Goal: Task Accomplishment & Management: Complete application form

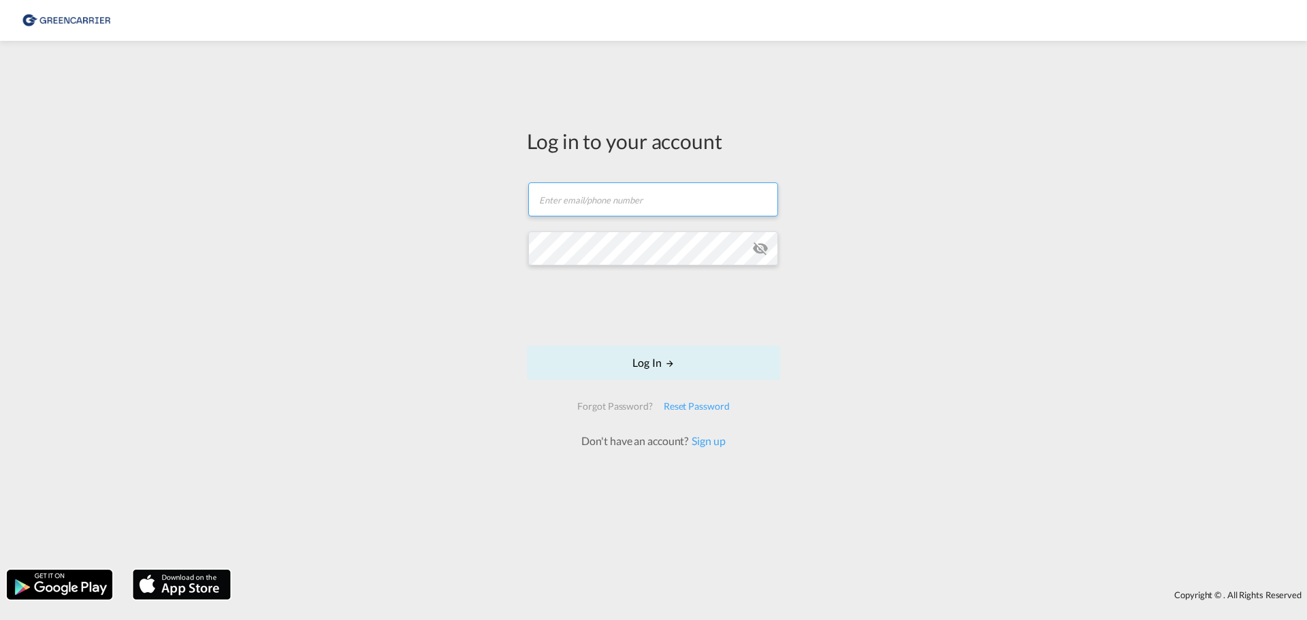
click at [612, 198] on input "text" at bounding box center [653, 199] width 250 height 34
click at [610, 201] on input "text" at bounding box center [653, 199] width 250 height 34
type input "[EMAIL_ADDRESS][DOMAIN_NAME]"
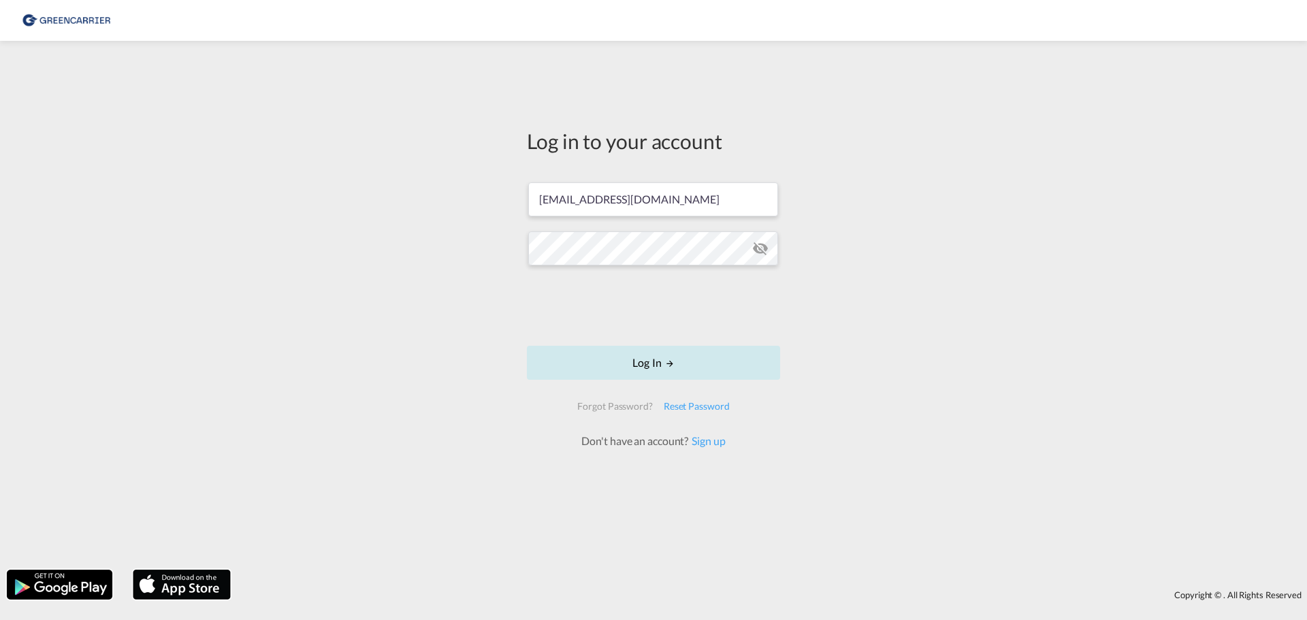
click at [647, 365] on button "Log In" at bounding box center [653, 363] width 253 height 34
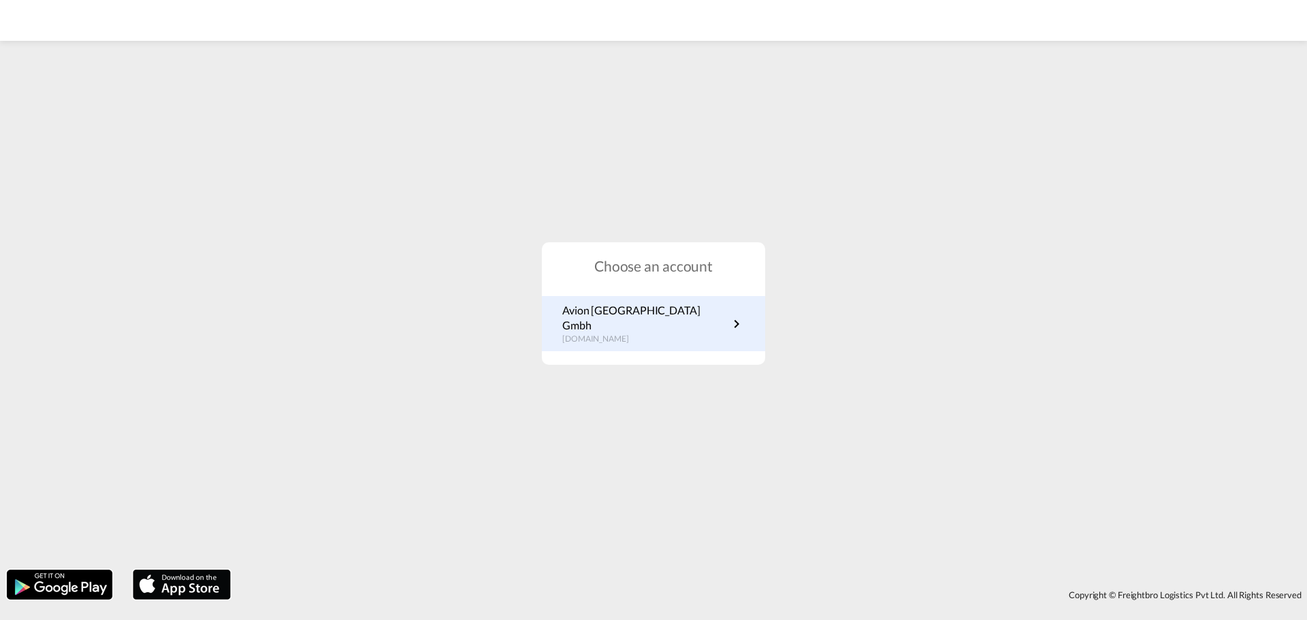
click at [603, 337] on p "de.portal.greencarrier.com" at bounding box center [645, 340] width 166 height 12
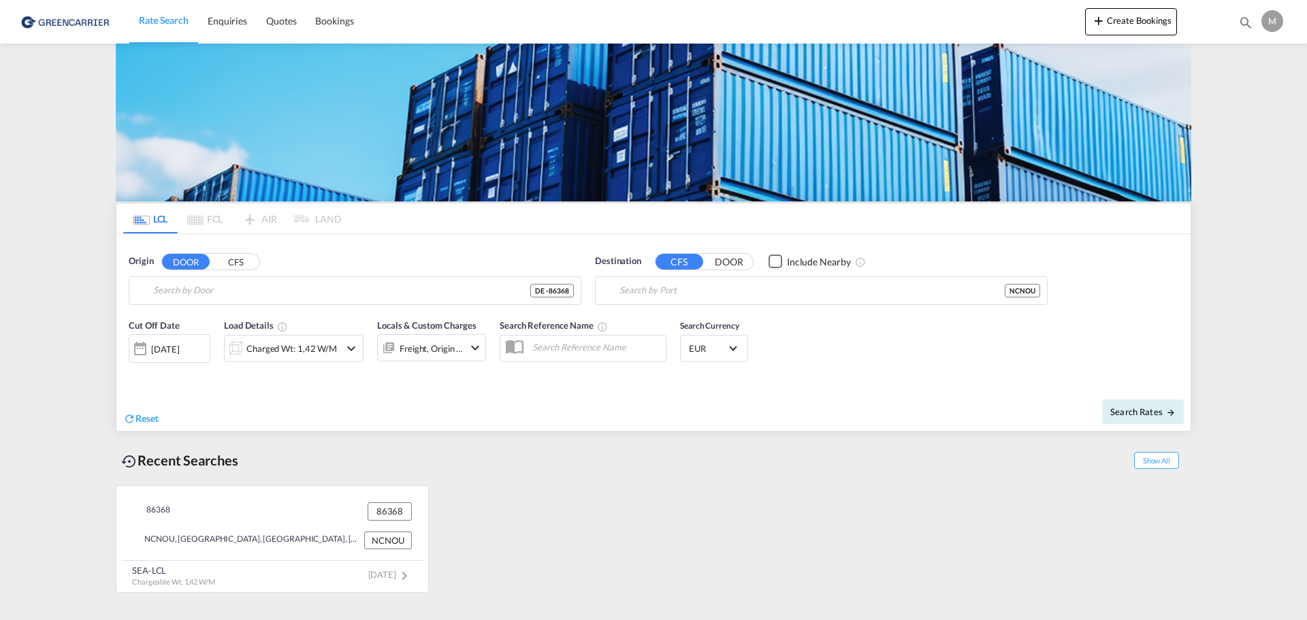
type input "DE-86368, Gersthofen, [GEOGRAPHIC_DATA] ([GEOGRAPHIC_DATA])"
type input "[GEOGRAPHIC_DATA], NCNOU"
click at [328, 23] on span "Bookings" at bounding box center [334, 21] width 38 height 12
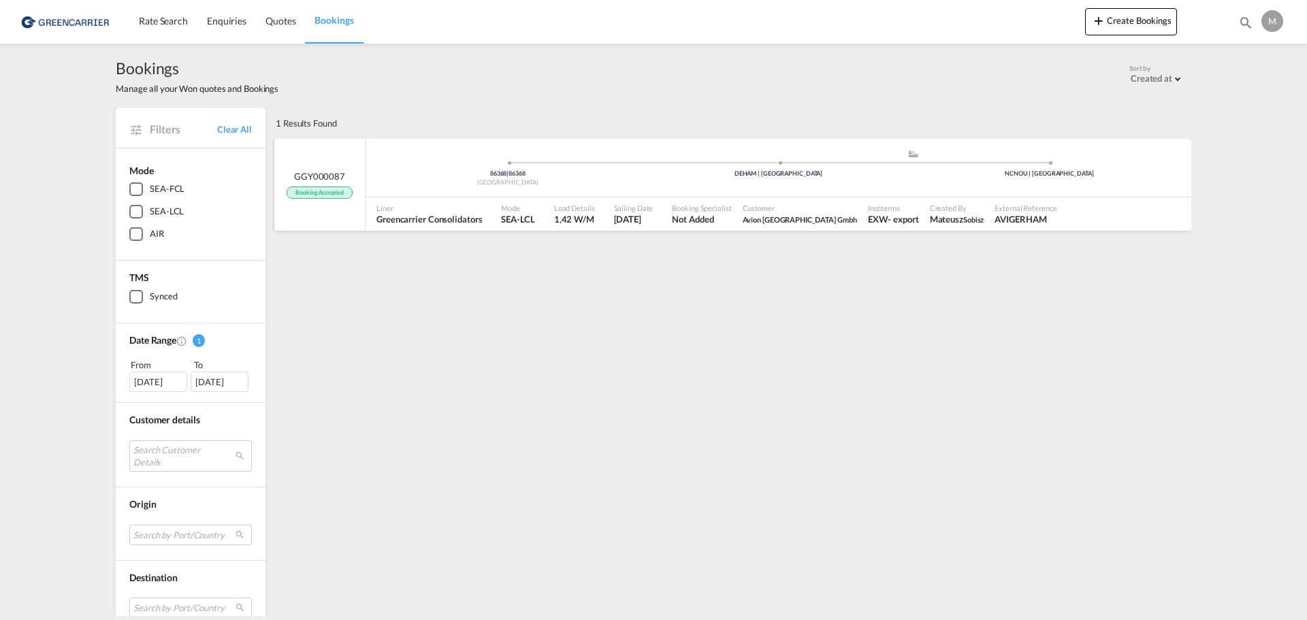
click at [400, 197] on div "Liner Greencarrier Consolidators" at bounding box center [433, 214] width 125 height 34
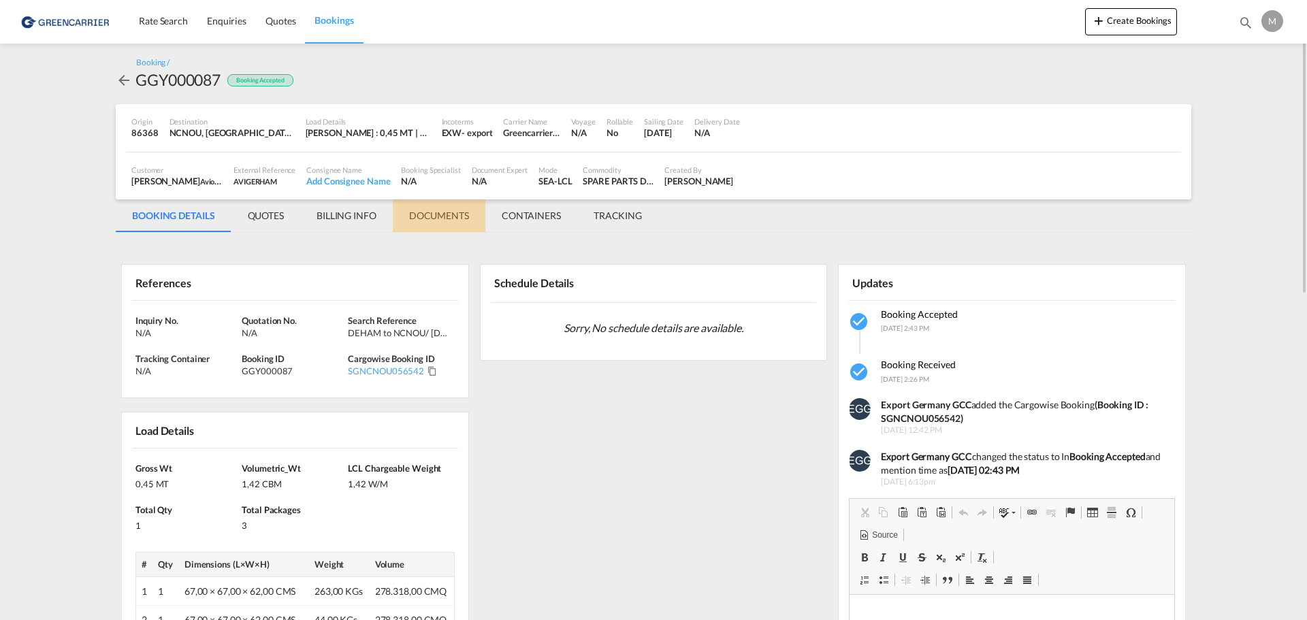
click at [436, 223] on md-tab-item "DOCUMENTS" at bounding box center [439, 215] width 93 height 33
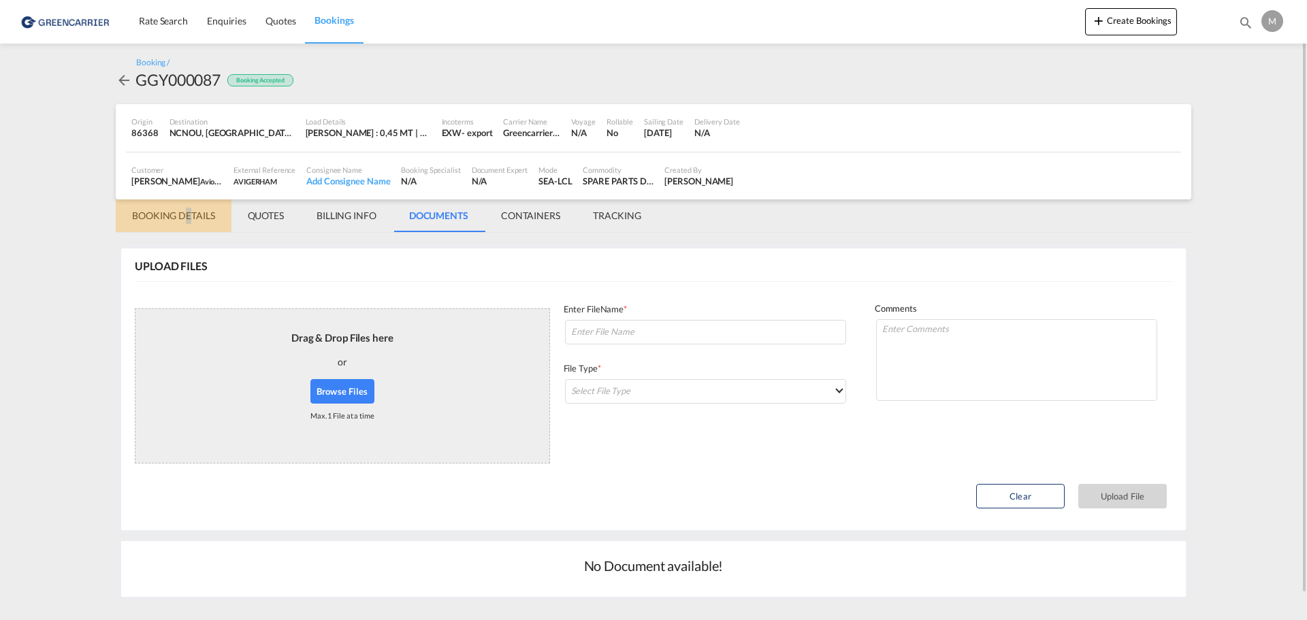
click at [188, 231] on md-tab-item "BOOKING DETAILS" at bounding box center [174, 215] width 116 height 33
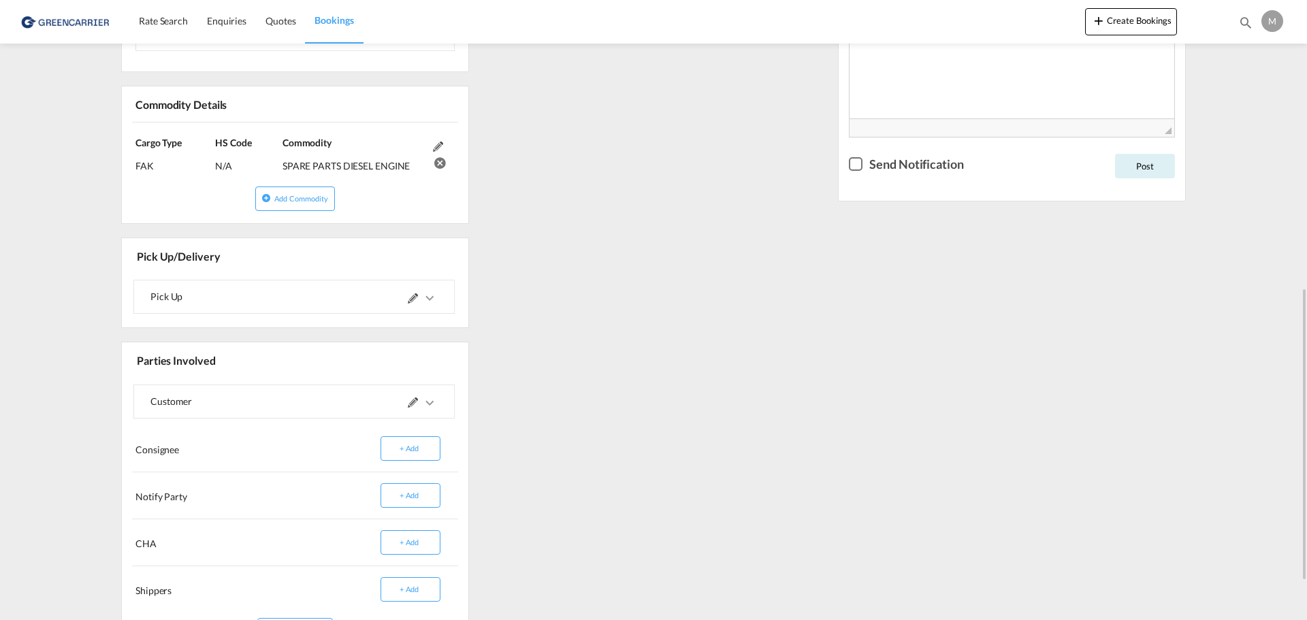
scroll to position [693, 0]
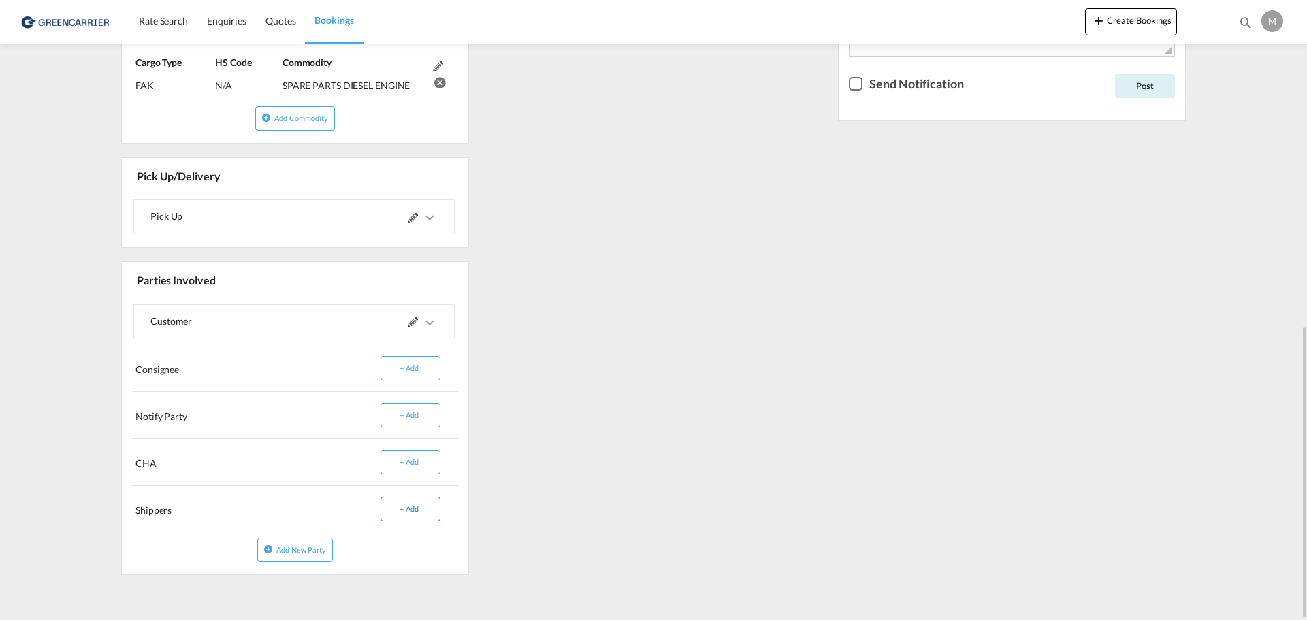
click at [406, 506] on button "+ Add" at bounding box center [411, 509] width 60 height 25
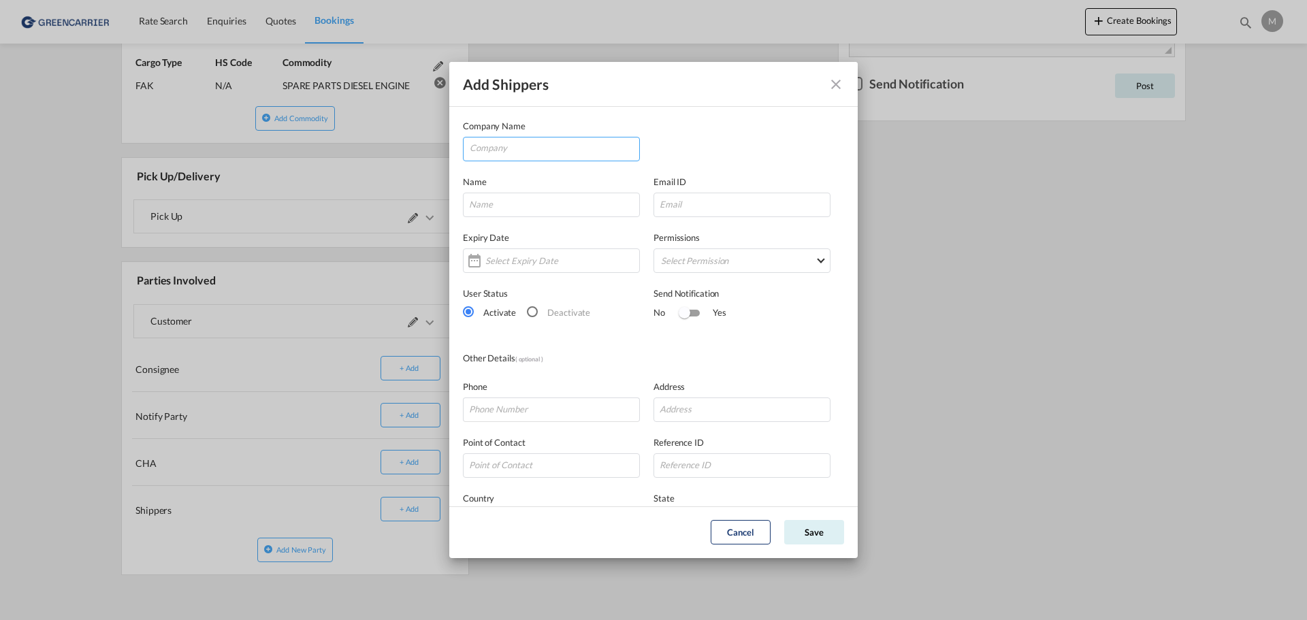
click at [522, 144] on input "Company" at bounding box center [555, 148] width 170 height 20
paste input "KARPOWERSHIPYARD [PERSON_NAME] COMPANY LIMITED"
type input "KARPOWERSHIPYARD [PERSON_NAME] COMPANY LIMITED"
click at [700, 136] on div "Company Name KARPOWERSHIPYARD [PERSON_NAME] COMPANY LIMITED" at bounding box center [653, 140] width 381 height 42
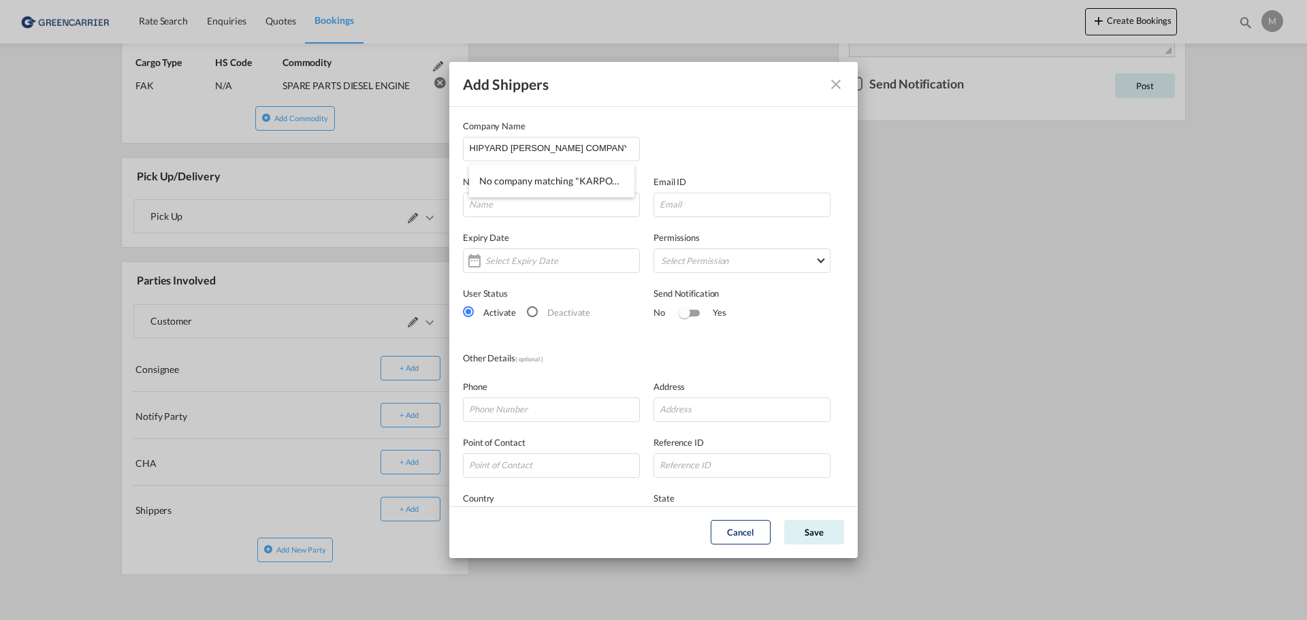
scroll to position [0, 0]
click at [663, 137] on div "Company Name KARPOWERSHIPYARD [PERSON_NAME] COMPANY LIMITED" at bounding box center [653, 140] width 381 height 42
click at [692, 411] on input "Add Shippers Company ..." at bounding box center [741, 410] width 177 height 25
paste input "TRUST COMPANY COMPLEX, [GEOGRAPHIC_DATA],"
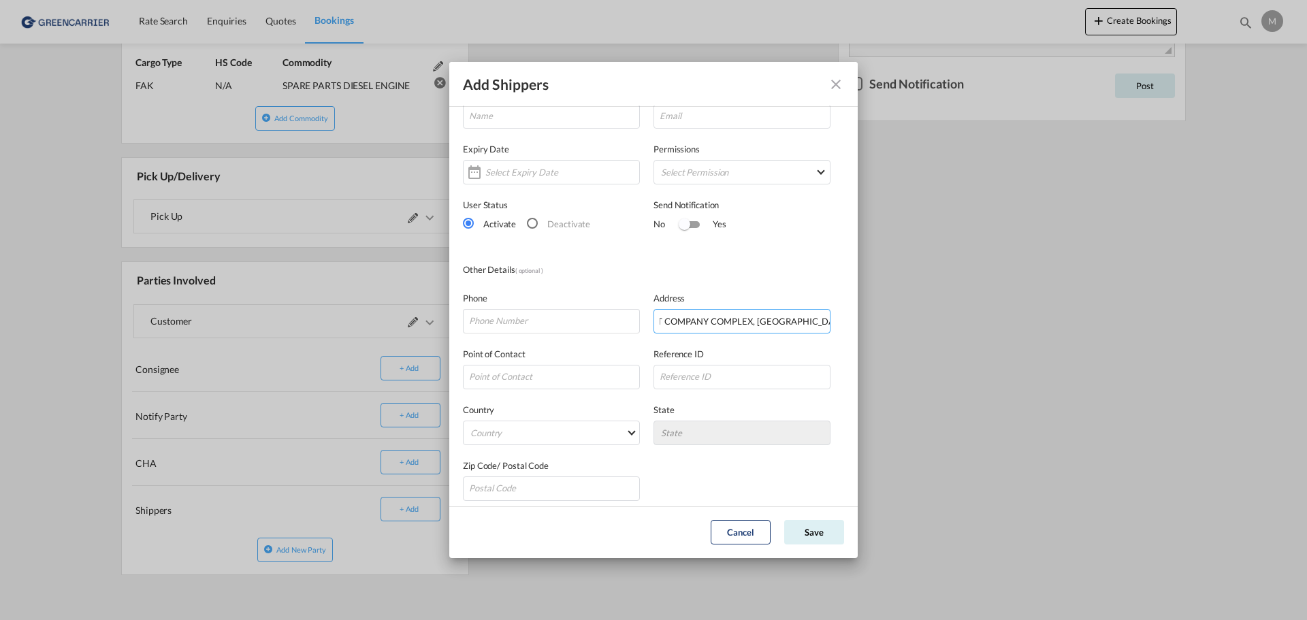
scroll to position [97, 0]
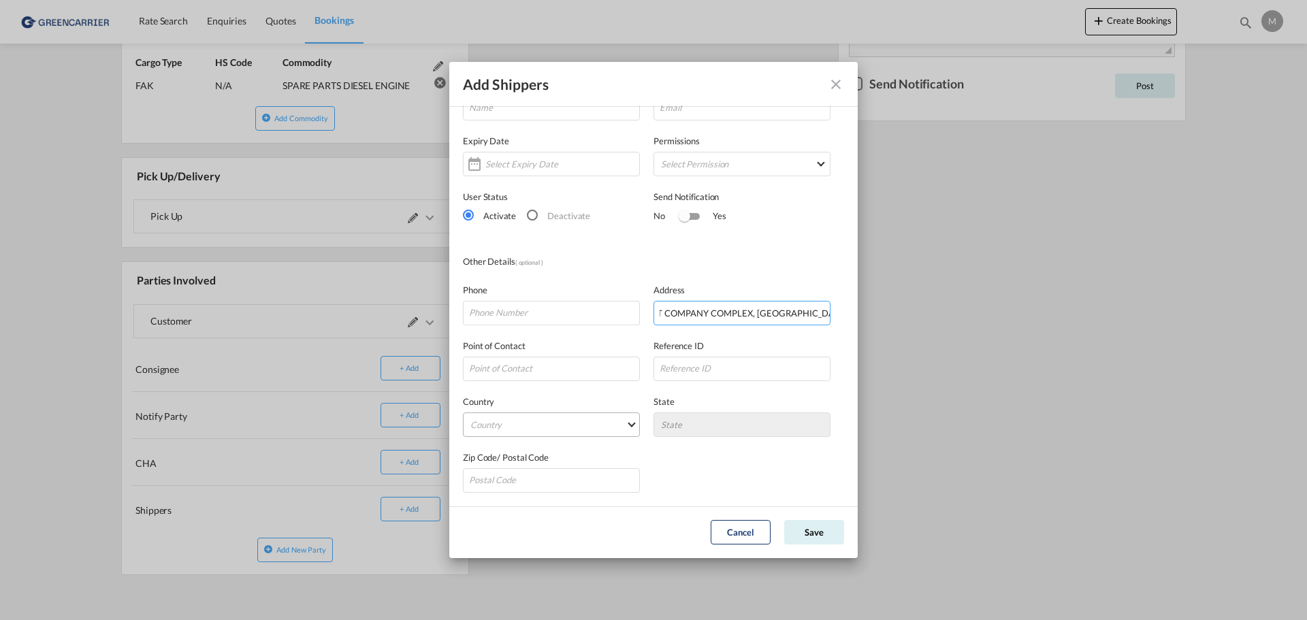
type input "TRUST COMPANY COMPLEX, [GEOGRAPHIC_DATA],"
click at [535, 435] on md-select "Country [GEOGRAPHIC_DATA] [GEOGRAPHIC_DATA] [GEOGRAPHIC_DATA] [US_STATE] [GEOGR…" at bounding box center [551, 425] width 177 height 25
type md-option "[GEOGRAPHIC_DATA]"
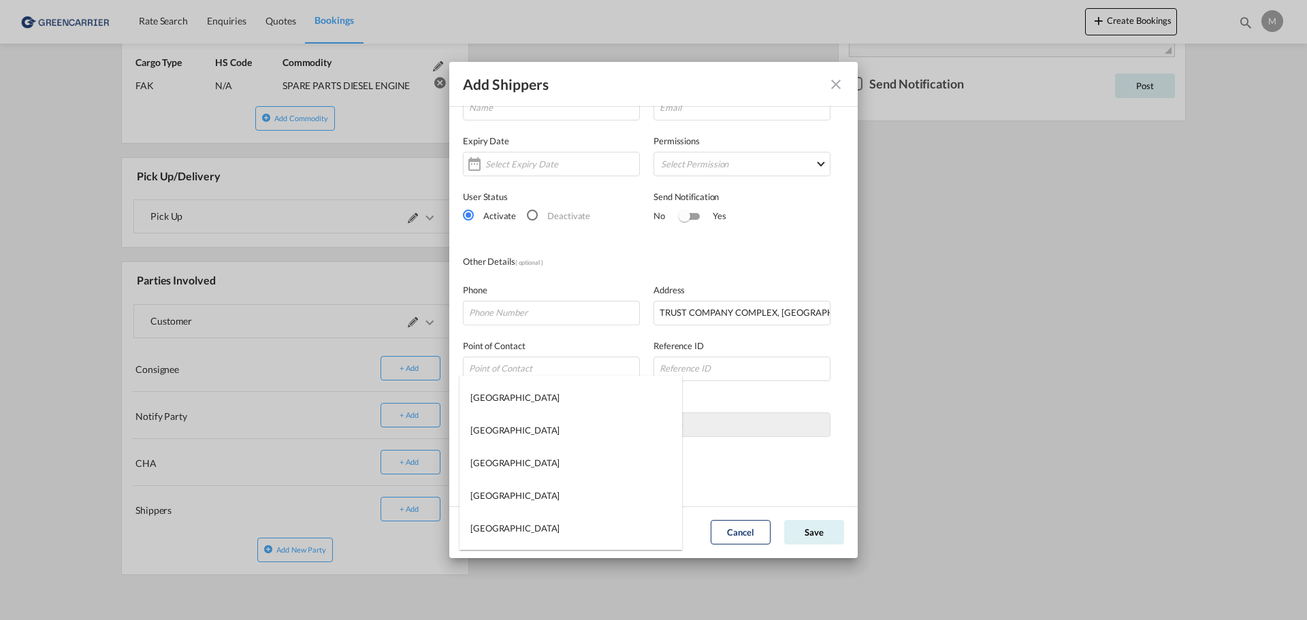
scroll to position [5451, 0]
type md-option "[GEOGRAPHIC_DATA]"
type md-option "Macau S.A.R."
type md-option "[PERSON_NAME][US_STATE]"
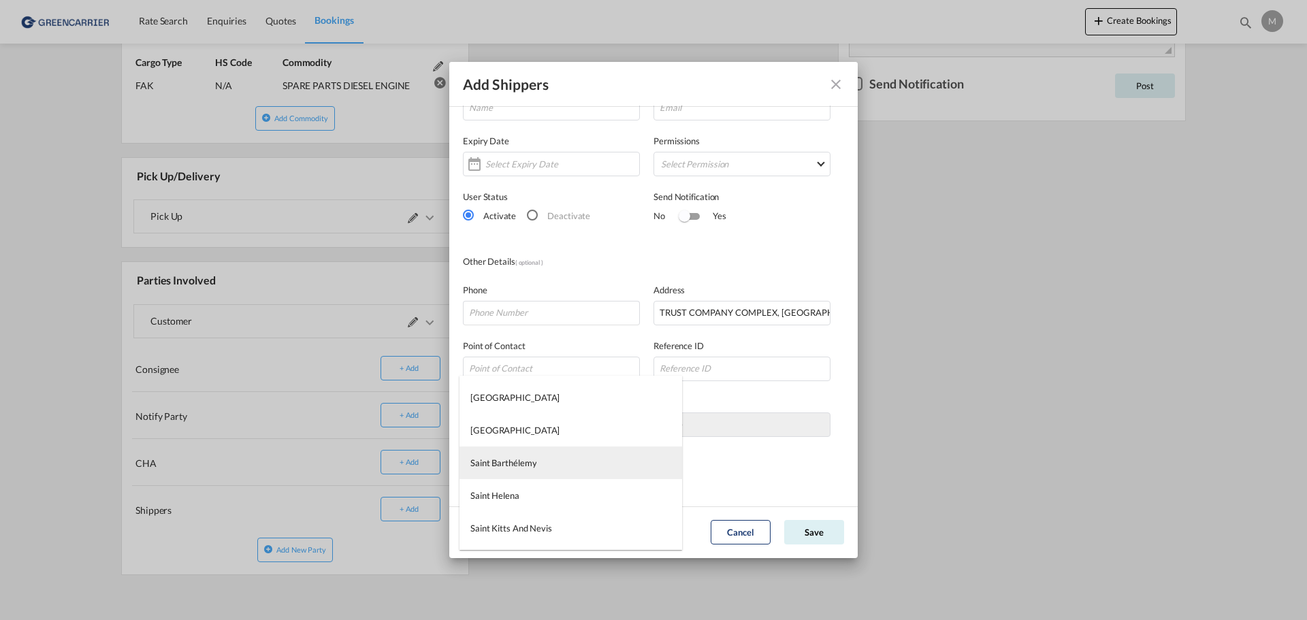
type md-option "Saint Barthélemy"
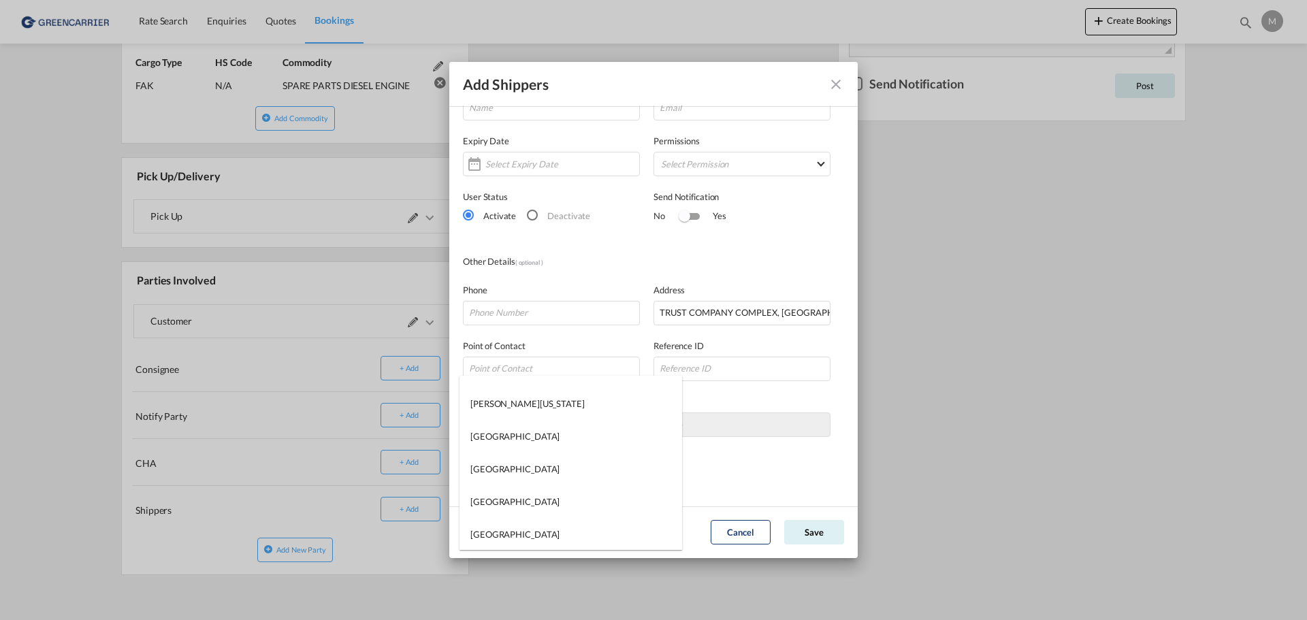
scroll to position [4648, 0]
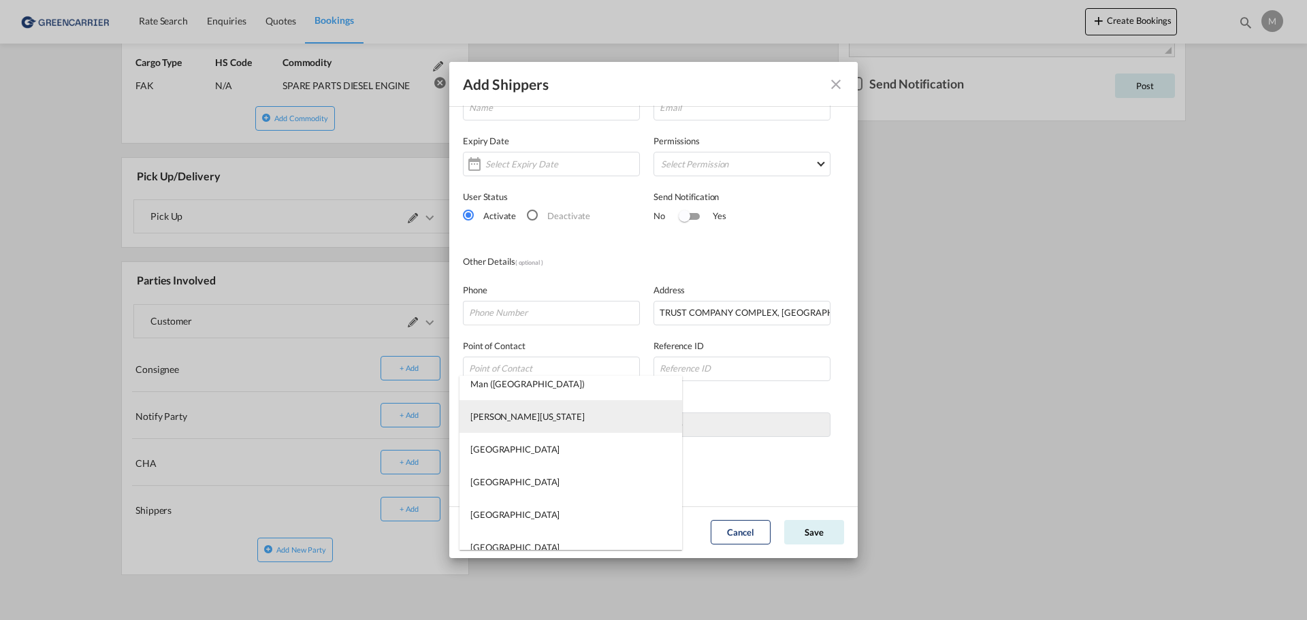
click at [540, 418] on md-option "[PERSON_NAME][US_STATE]" at bounding box center [570, 416] width 223 height 33
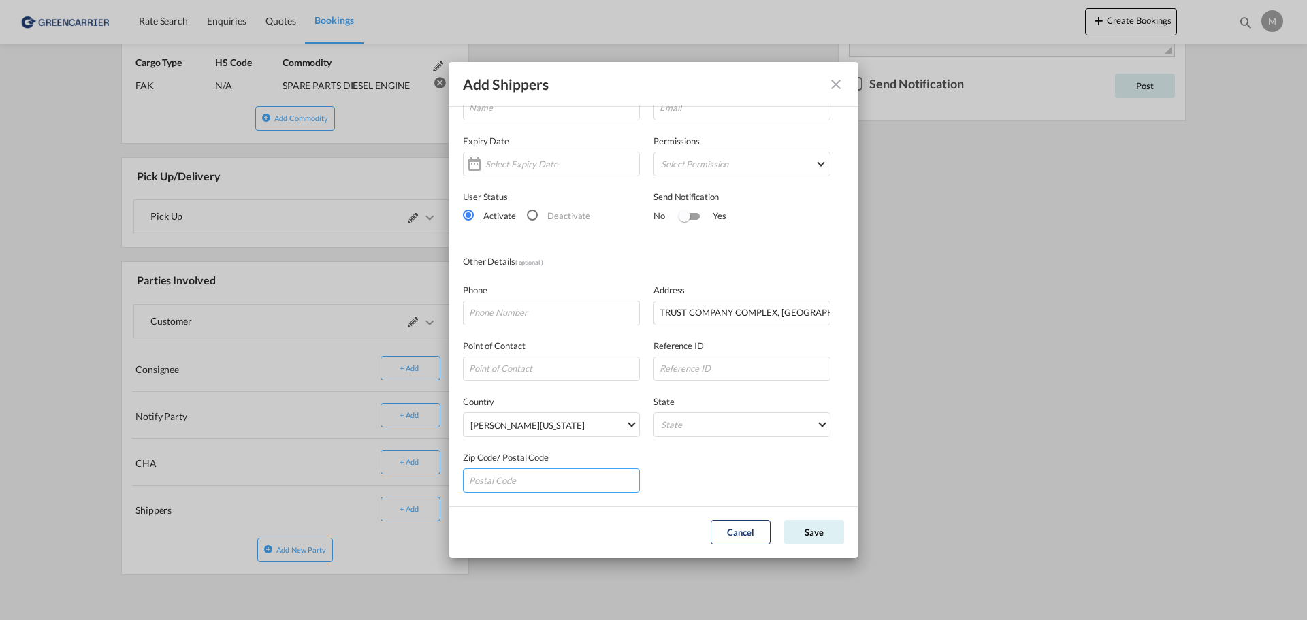
click at [537, 474] on input "Add Shippers Company ..." at bounding box center [551, 480] width 177 height 25
paste input "MH96960"
type input "MH96960"
click at [811, 537] on button "Save" at bounding box center [814, 532] width 60 height 25
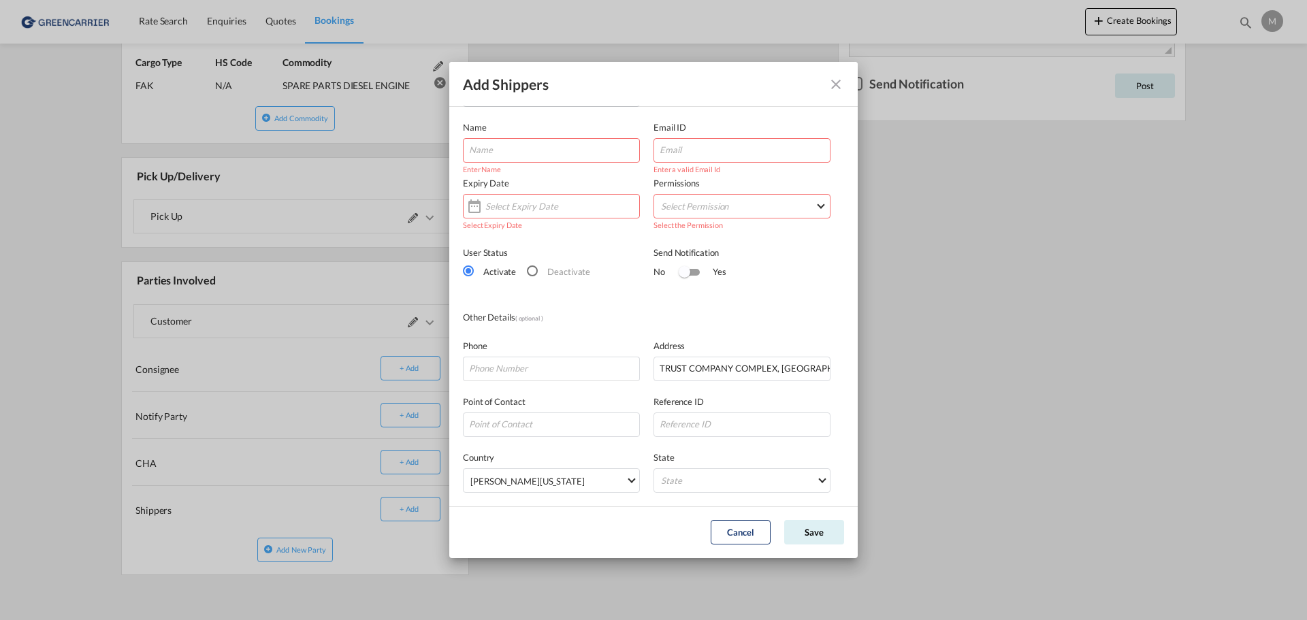
scroll to position [0, 0]
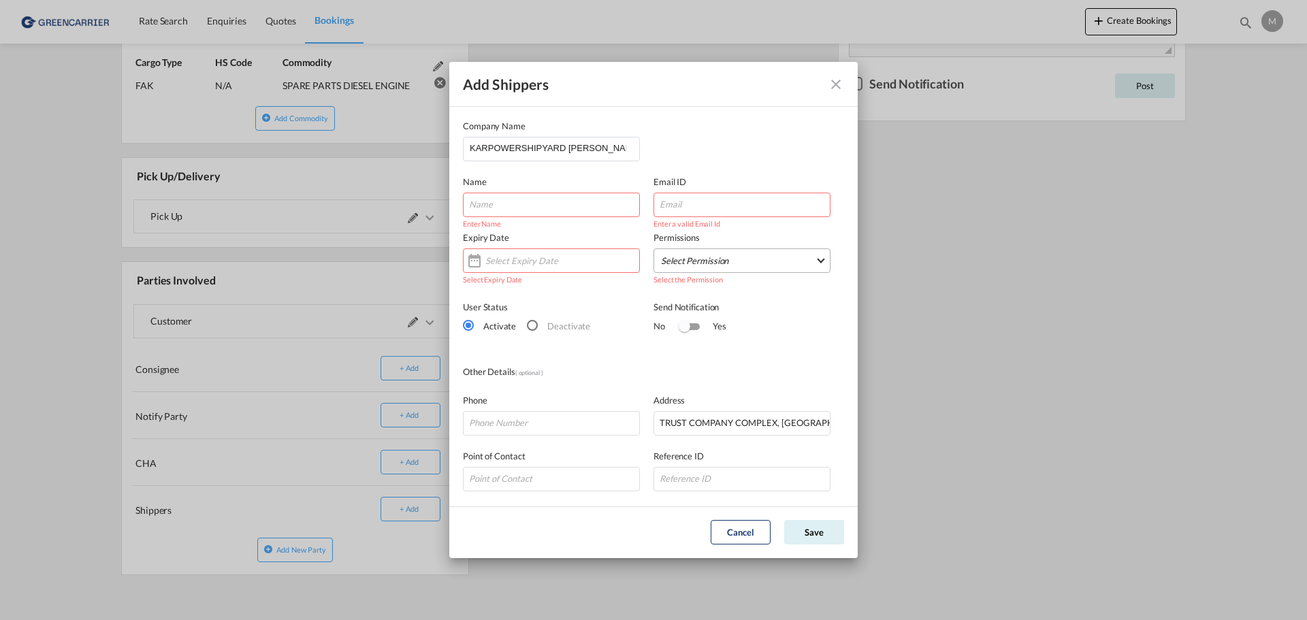
click at [702, 265] on md-select "Select Permission FEED COMMODITY LOADDATA STATUS DOCUMENTS CONTAINERS TRACKING …" at bounding box center [741, 260] width 177 height 25
click at [703, 155] on md-backdrop at bounding box center [653, 310] width 1307 height 620
click at [818, 302] on div "Send Notification" at bounding box center [741, 307] width 177 height 14
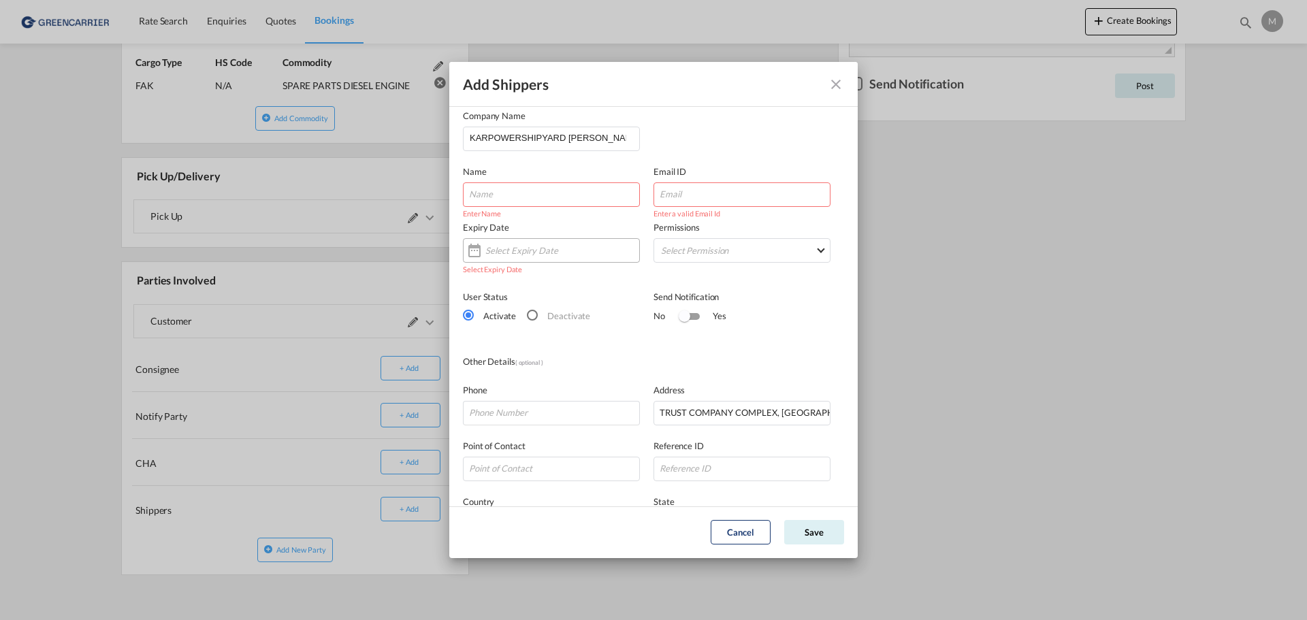
click at [572, 251] on div "Add Shippers Company ..." at bounding box center [551, 250] width 177 height 25
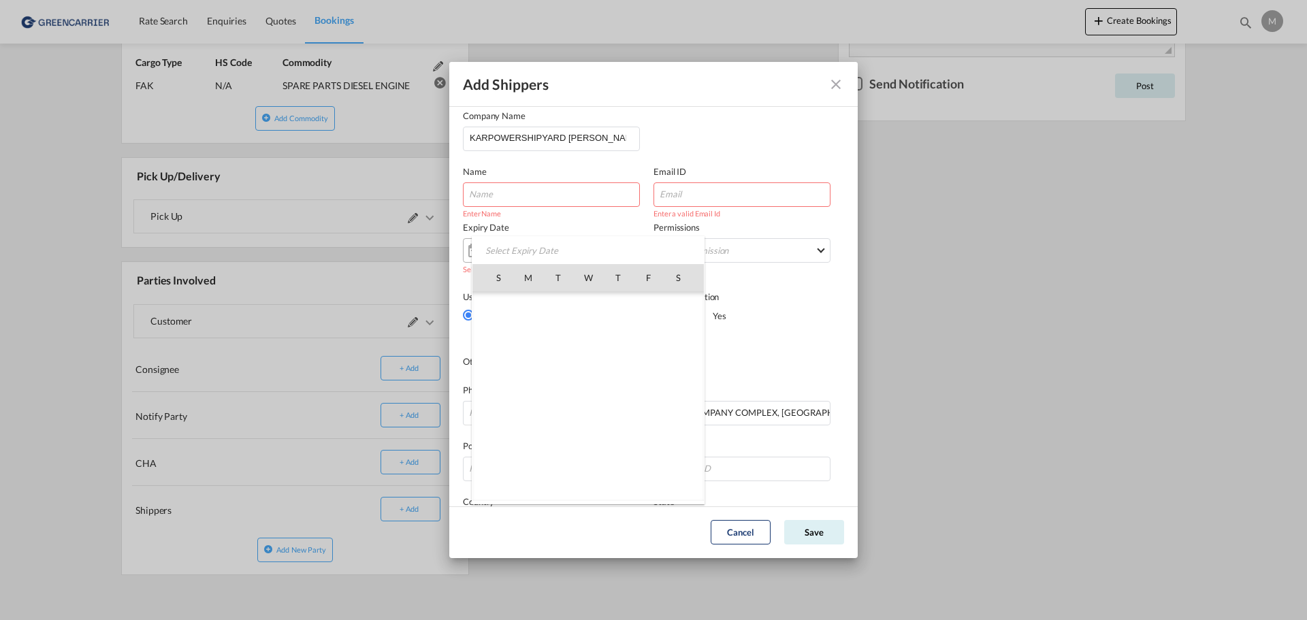
scroll to position [315326, 0]
click at [808, 319] on div "No Yes" at bounding box center [741, 316] width 177 height 24
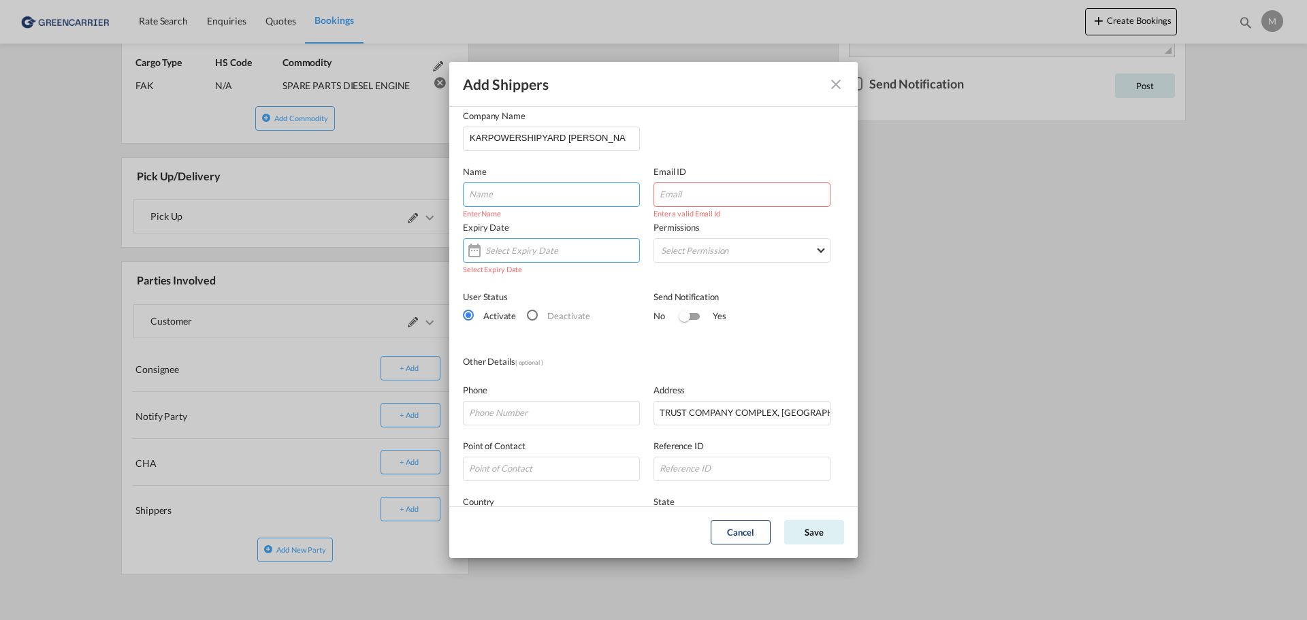
click at [541, 193] on input "Add Shippers Company ..." at bounding box center [551, 194] width 177 height 25
click at [839, 202] on md-dialog-content "Company Name KARPOWERSHIPYARD [PERSON_NAME] COMPANY LIMITED Name Enter Name Ema…" at bounding box center [653, 350] width 408 height 511
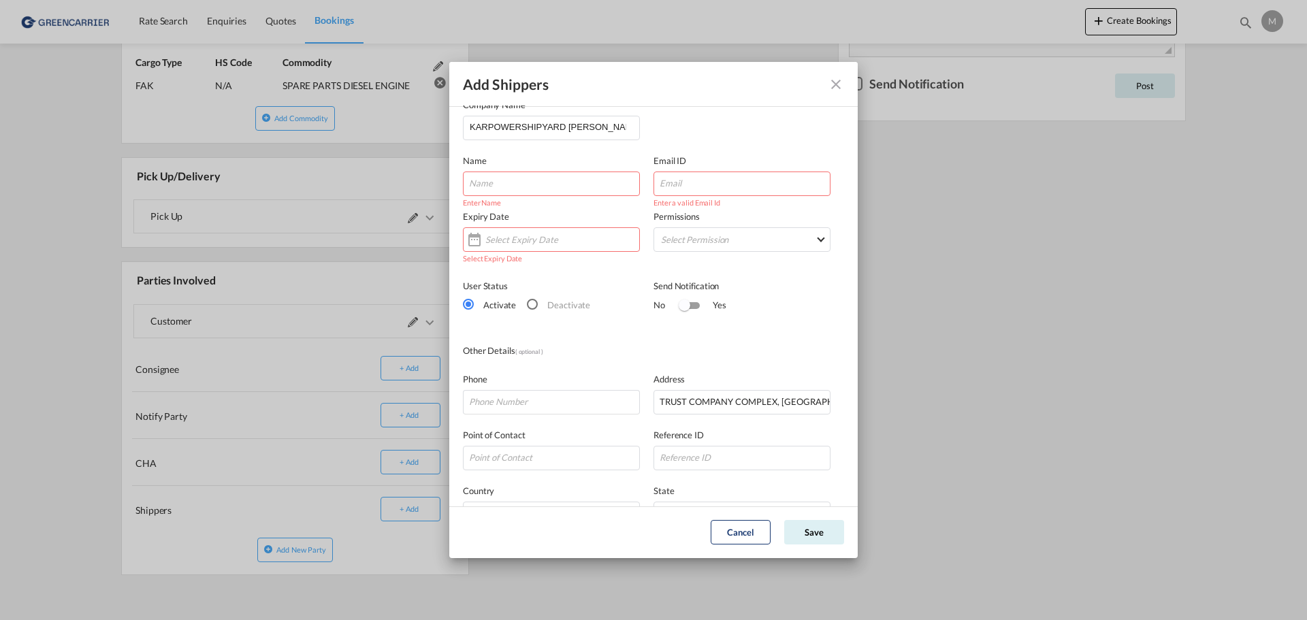
scroll to position [0, 0]
